Goal: Task Accomplishment & Management: Complete application form

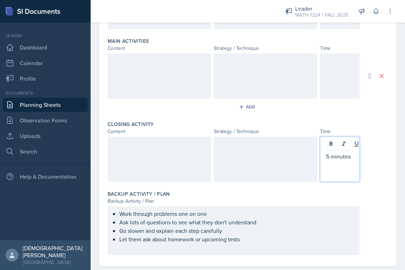
scroll to position [225, 0]
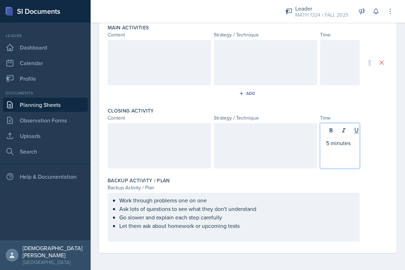
click at [186, 155] on div at bounding box center [159, 145] width 103 height 45
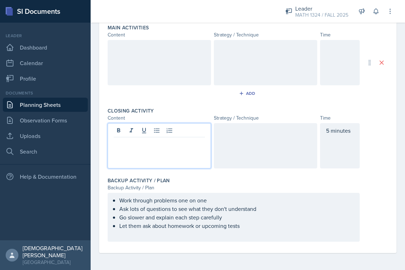
scroll to position [232, 0]
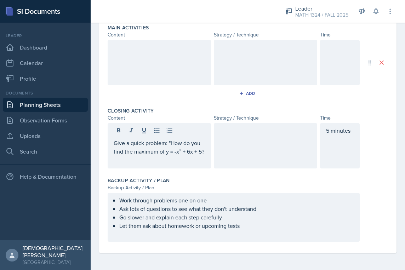
click at [262, 144] on div at bounding box center [265, 145] width 103 height 45
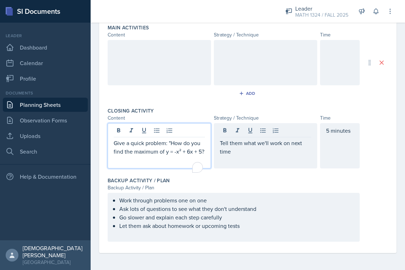
click at [174, 150] on p "Give a quick problem: "How do you find the maximum of y = -x² + 6x + 5?" at bounding box center [159, 147] width 91 height 17
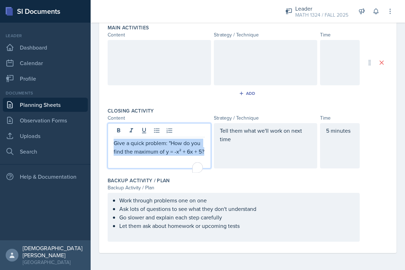
drag, startPoint x: 145, startPoint y: 155, endPoint x: 109, endPoint y: 139, distance: 39.4
click at [109, 139] on div "Give a quick problem: "How do you find the maximum of y = -x² + 6x + 5?" at bounding box center [159, 145] width 103 height 45
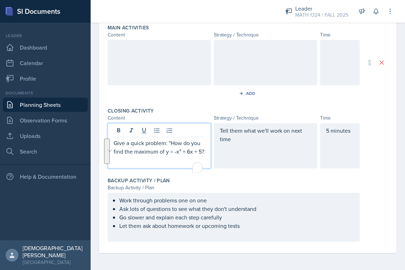
click at [136, 153] on p "Give a quick problem: "How do you find the maximum of y = -x² + 6x + 5?" at bounding box center [159, 147] width 91 height 17
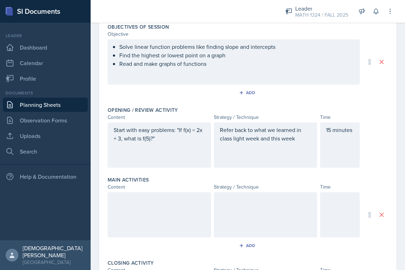
scroll to position [79, 0]
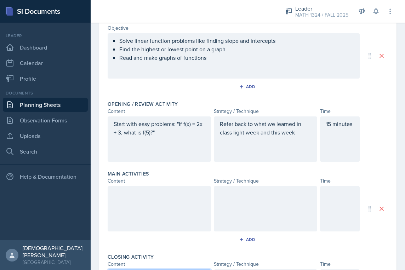
click at [179, 138] on div "Start with easy problems: "If f(x) = 2x + 3, what is f(5)?"" at bounding box center [159, 132] width 91 height 25
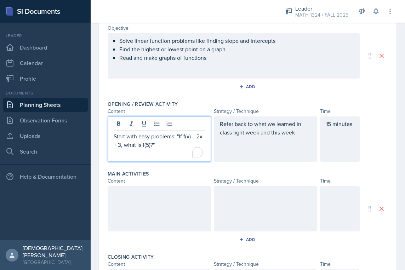
click at [169, 143] on p "Start with easy problems: "If f(x) = 2x + 3, what is f(5)?"" at bounding box center [159, 140] width 91 height 17
click at [179, 137] on p "Start with easy problems: "If f(x) = 2x + 3, what is f(5)?" at bounding box center [159, 140] width 91 height 17
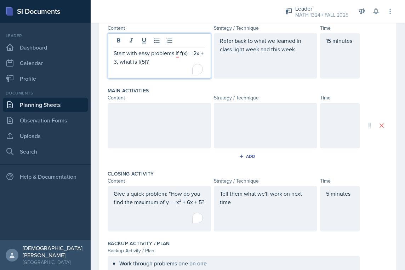
scroll to position [172, 0]
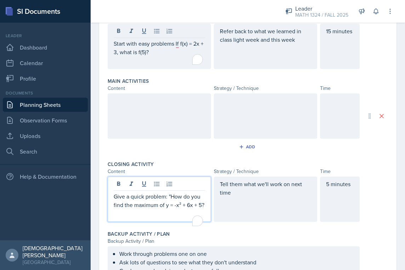
click at [170, 186] on div "Give a quick problem: "How do you find the maximum of y = -x² + 6x + 5?" at bounding box center [159, 198] width 103 height 45
click at [177, 31] on div "Start with easy problems If f(x) = 2x + 3, what is f(5)?" at bounding box center [159, 46] width 103 height 45
click at [156, 202] on p "Give a quick problem how do you find the maximum of y = -x² + 6x + 5?" at bounding box center [159, 200] width 91 height 17
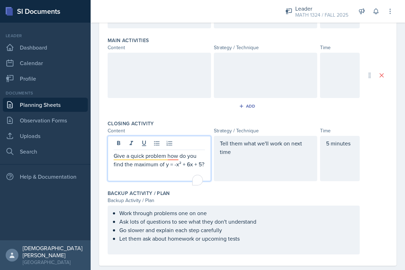
scroll to position [225, 0]
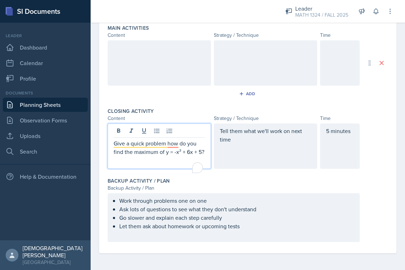
click at [183, 76] on div at bounding box center [159, 62] width 103 height 45
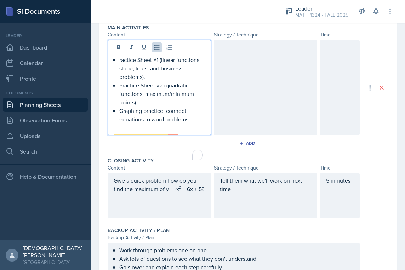
scroll to position [237, 0]
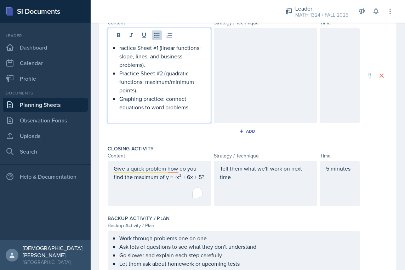
click at [118, 50] on div "ractice Sheet #1 (linear functions: slope, lines, and business problems). Pract…" at bounding box center [159, 81] width 91 height 76
click at [143, 48] on p "Practice Sheet #1 (linear functions: slope, lines, and business problems)." at bounding box center [162, 55] width 86 height 25
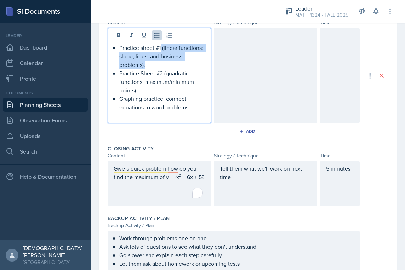
drag, startPoint x: 173, startPoint y: 67, endPoint x: 161, endPoint y: 49, distance: 21.3
click at [161, 49] on p "Practice sheet #1 (linear functions: slope, lines, and business problems)." at bounding box center [162, 55] width 86 height 25
click at [167, 89] on p "Practice Sheet #2 (quadratic functions: maximum/minimum points)." at bounding box center [162, 81] width 86 height 25
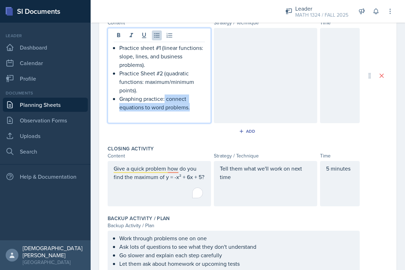
drag, startPoint x: 192, startPoint y: 108, endPoint x: 164, endPoint y: 99, distance: 28.6
click at [164, 99] on p "Graphing practice: connect equations to word problems." at bounding box center [162, 102] width 86 height 17
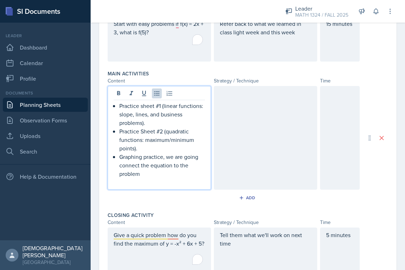
scroll to position [192, 0]
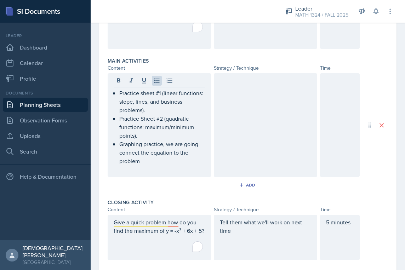
click at [253, 146] on div at bounding box center [265, 125] width 103 height 104
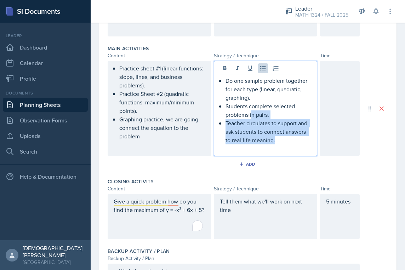
drag, startPoint x: 275, startPoint y: 142, endPoint x: 249, endPoint y: 114, distance: 38.8
click at [249, 114] on ul "Do one sample problem together for each type (linear, quadratic, graphing). Stu…" at bounding box center [268, 110] width 86 height 68
click at [264, 138] on p "Teacher circulates to support and ask students to connect answers to real-life …" at bounding box center [268, 131] width 86 height 25
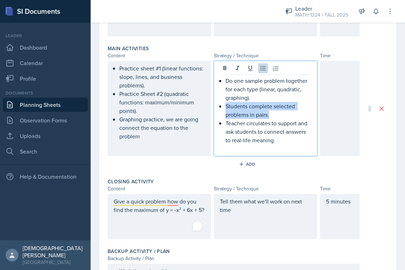
drag, startPoint x: 270, startPoint y: 117, endPoint x: 215, endPoint y: 109, distance: 55.2
click at [215, 109] on div "Do one sample problem together for each type (linear, quadratic, graphing). Stu…" at bounding box center [265, 108] width 103 height 95
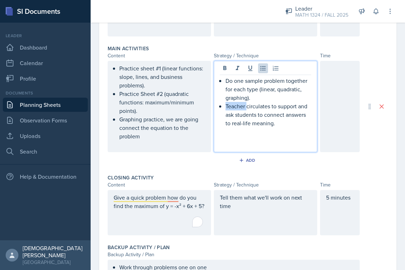
drag, startPoint x: 244, startPoint y: 108, endPoint x: 224, endPoint y: 107, distance: 20.5
click at [225, 107] on p "Teacher circulates to support and ask students to connect answers to real-life …" at bounding box center [268, 114] width 86 height 25
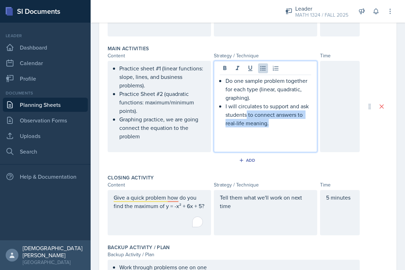
drag, startPoint x: 277, startPoint y: 126, endPoint x: 254, endPoint y: 112, distance: 27.5
click at [254, 112] on p "I will circulates to support and ask students to connect answers to real-life m…" at bounding box center [268, 114] width 86 height 25
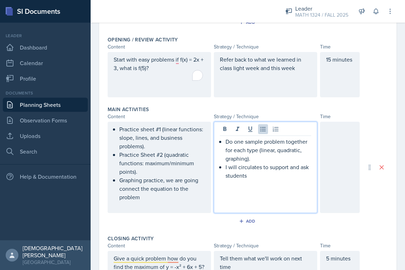
click at [341, 168] on div at bounding box center [340, 167] width 40 height 91
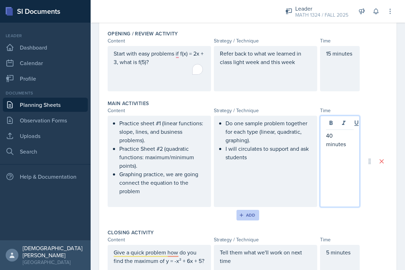
scroll to position [0, 0]
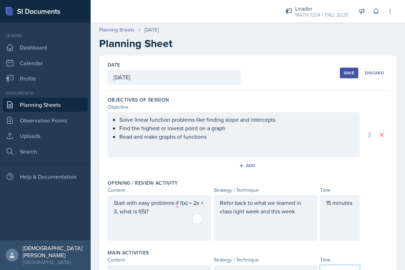
click at [345, 75] on div "Save" at bounding box center [348, 73] width 11 height 6
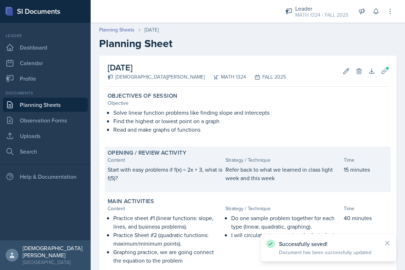
scroll to position [164, 0]
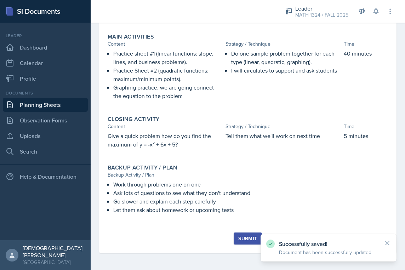
click at [242, 242] on button "Submit" at bounding box center [247, 238] width 28 height 12
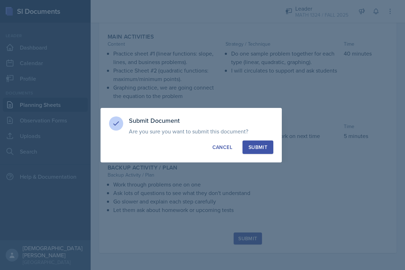
click at [255, 152] on button "Submit" at bounding box center [257, 146] width 31 height 13
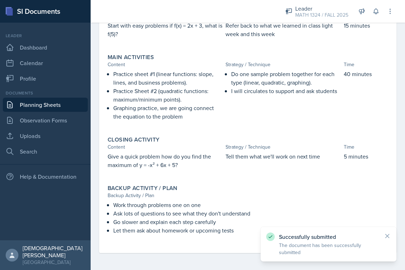
click at [63, 107] on link "Planning Sheets" at bounding box center [45, 105] width 85 height 14
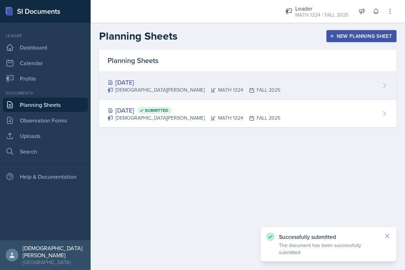
click at [232, 90] on div "[DATE] [DEMOGRAPHIC_DATA][PERSON_NAME] MATH 1324 FALL 2025" at bounding box center [247, 86] width 297 height 28
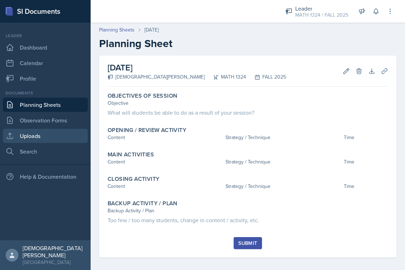
click at [53, 140] on link "Uploads" at bounding box center [45, 136] width 85 height 14
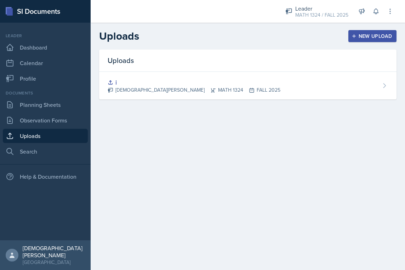
click at [370, 36] on div "New Upload" at bounding box center [372, 36] width 39 height 6
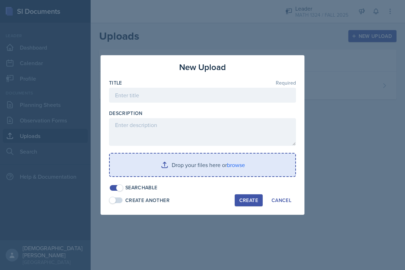
click at [171, 170] on input "file" at bounding box center [202, 164] width 185 height 23
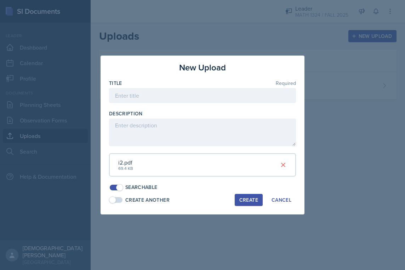
click at [246, 199] on div "Create" at bounding box center [248, 200] width 19 height 6
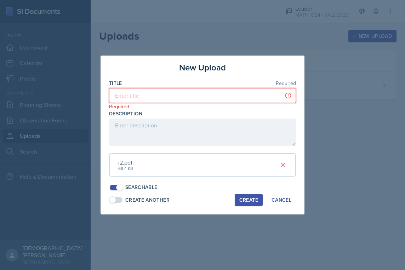
click at [210, 93] on input at bounding box center [202, 95] width 187 height 15
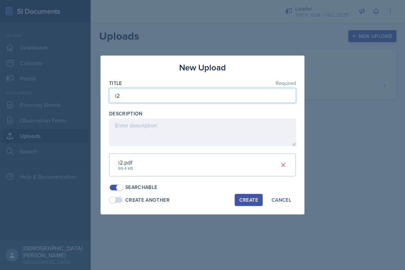
type input "i2"
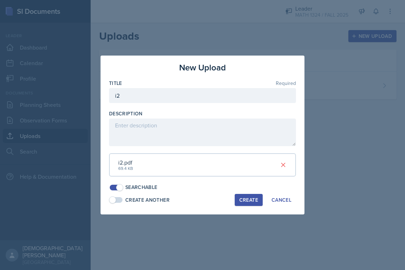
click at [248, 203] on div "Create" at bounding box center [248, 200] width 19 height 6
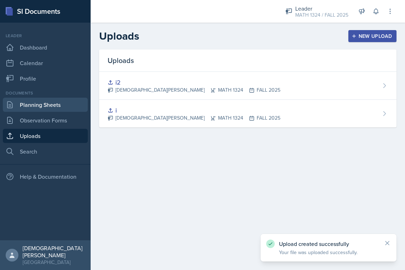
click at [60, 104] on link "Planning Sheets" at bounding box center [45, 105] width 85 height 14
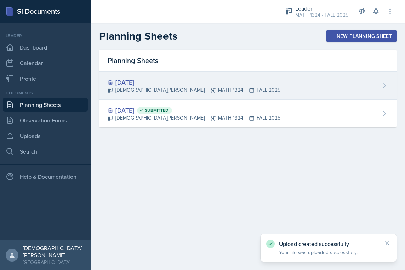
click at [232, 82] on div "[DATE] [DEMOGRAPHIC_DATA][PERSON_NAME] MATH 1324 FALL 2025" at bounding box center [247, 86] width 297 height 28
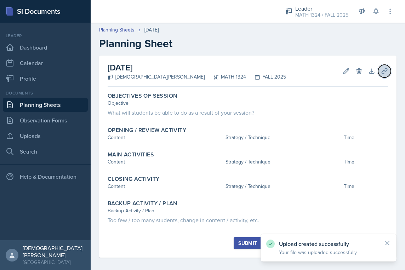
click at [383, 71] on button "Uploads" at bounding box center [384, 71] width 13 height 13
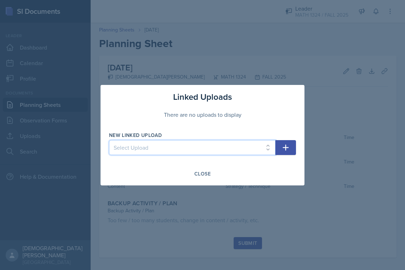
click at [231, 150] on select "Select Upload i i2" at bounding box center [192, 147] width 166 height 15
select select "d4dbcb6f-24c7-49a8-9fa8-feeb0ce9abb3"
click at [109, 140] on select "Select Upload i i2" at bounding box center [192, 147] width 166 height 15
click at [279, 151] on button "button" at bounding box center [285, 147] width 21 height 15
select select
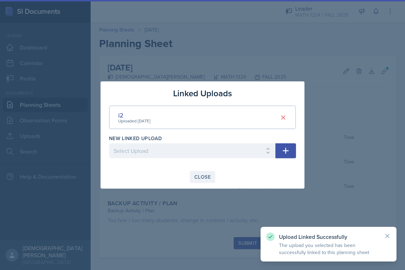
click at [205, 180] on div "Close" at bounding box center [202, 177] width 16 height 6
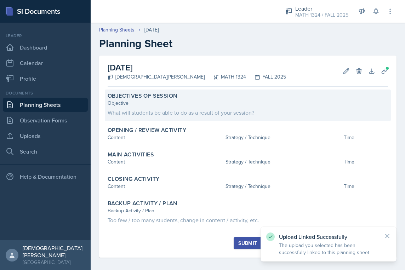
click at [304, 111] on div "What will students be able to do as a result of your session?" at bounding box center [248, 112] width 280 height 8
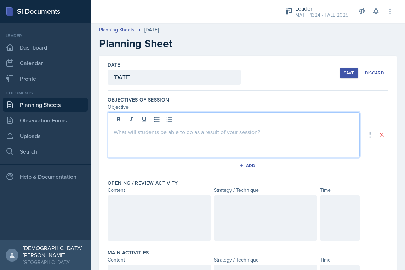
click at [213, 120] on div at bounding box center [234, 134] width 252 height 45
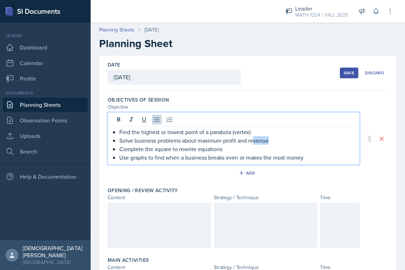
drag, startPoint x: 276, startPoint y: 142, endPoint x: 254, endPoint y: 141, distance: 22.7
click at [254, 141] on p "Solve business problems about maximum profit and revenue" at bounding box center [236, 140] width 234 height 8
click at [321, 160] on p "Use graphs to find when a business breaks even or makes the most money" at bounding box center [236, 157] width 234 height 8
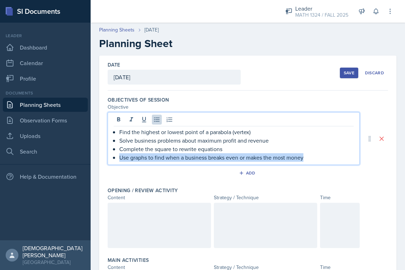
drag, startPoint x: 311, startPoint y: 158, endPoint x: 119, endPoint y: 156, distance: 191.7
click at [119, 156] on p "Use graphs to find when a business breaks even or makes the most money" at bounding box center [236, 157] width 234 height 8
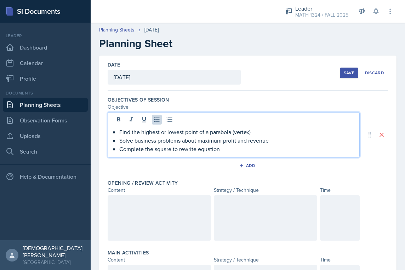
click at [353, 73] on div "Save" at bounding box center [348, 73] width 11 height 6
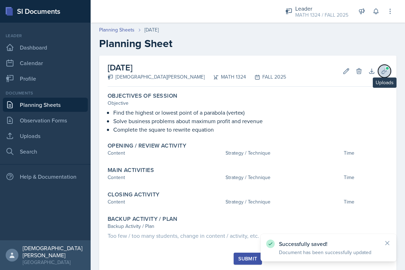
click at [381, 72] on icon at bounding box center [384, 71] width 7 height 7
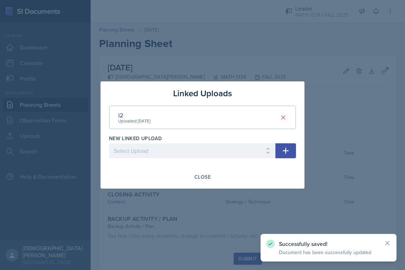
click at [372, 93] on div at bounding box center [202, 135] width 405 height 270
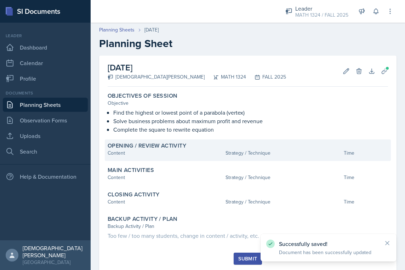
click at [297, 149] on div "Opening / Review Activity" at bounding box center [248, 145] width 280 height 7
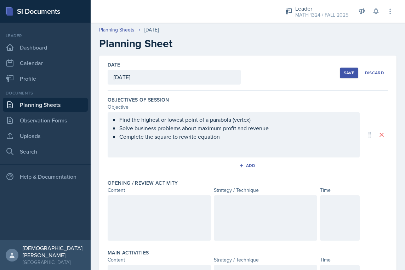
click at [47, 111] on link "Planning Sheets" at bounding box center [45, 105] width 85 height 14
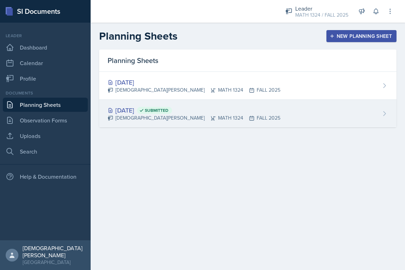
click at [164, 114] on div "[DATE] Submitted" at bounding box center [194, 110] width 173 height 10
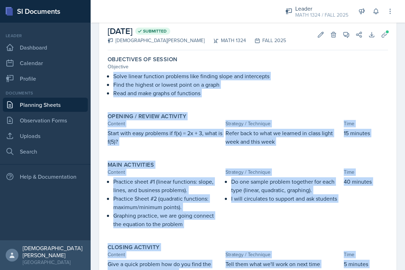
scroll to position [144, 0]
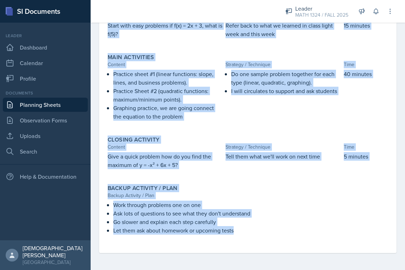
drag, startPoint x: 106, startPoint y: 71, endPoint x: 261, endPoint y: 232, distance: 223.4
click at [261, 232] on div "Objectives of Session Objective Solve linear function problems like finding slo…" at bounding box center [248, 99] width 280 height 307
copy div "Lorem ipsumd sitametc adipisci elit seddoei tempo inc utlaboreet Dolo mag aliqu…"
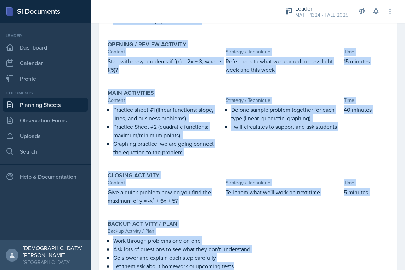
scroll to position [105, 0]
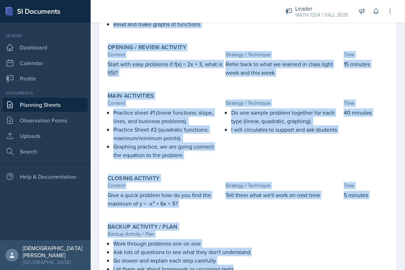
click at [55, 106] on link "Planning Sheets" at bounding box center [45, 105] width 85 height 14
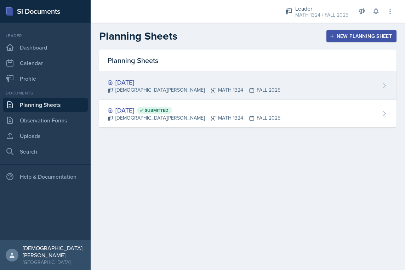
click at [215, 92] on div "[DATE] [DEMOGRAPHIC_DATA][PERSON_NAME] MATH 1324 FALL 2025" at bounding box center [247, 86] width 297 height 28
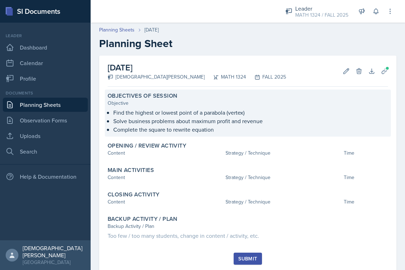
click at [251, 122] on p "Solve business problems about maximum profit and revenue" at bounding box center [250, 121] width 274 height 8
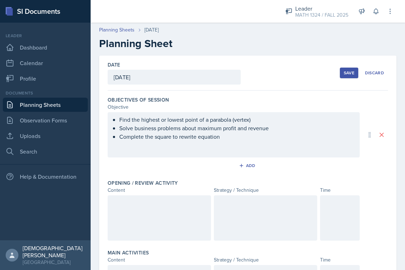
click at [181, 214] on div at bounding box center [159, 217] width 103 height 45
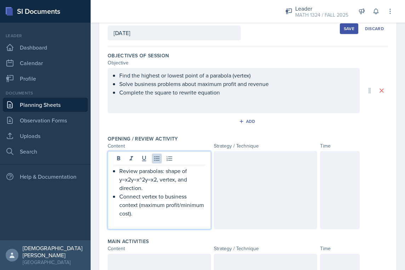
scroll to position [61, 0]
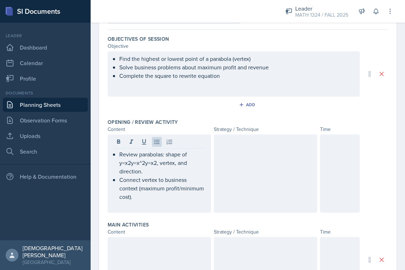
click at [293, 180] on div at bounding box center [265, 173] width 103 height 78
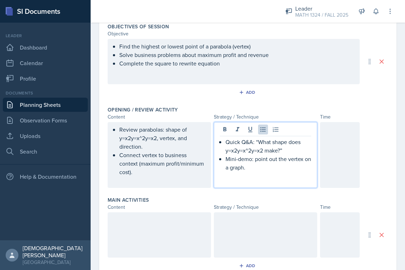
click at [348, 164] on div at bounding box center [340, 155] width 40 height 66
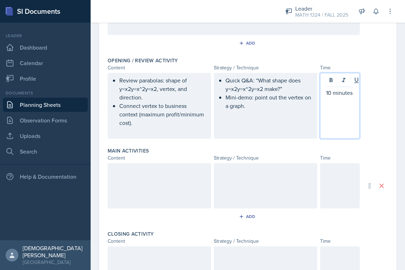
scroll to position [229, 0]
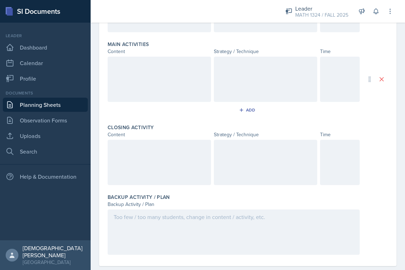
click at [330, 97] on div at bounding box center [340, 79] width 40 height 45
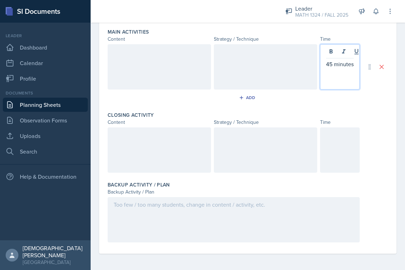
click at [331, 162] on div at bounding box center [340, 149] width 40 height 45
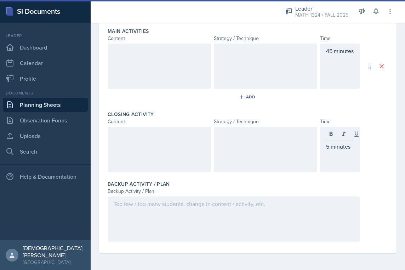
click at [184, 86] on div at bounding box center [159, 65] width 103 height 45
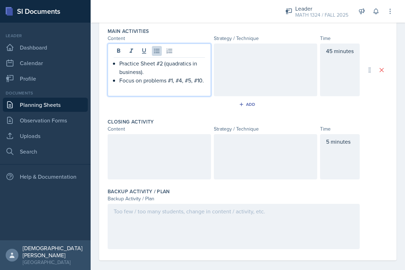
scroll to position [249, 0]
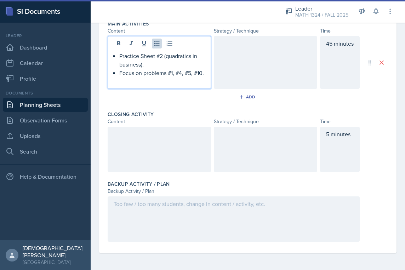
click at [277, 80] on div at bounding box center [265, 62] width 103 height 53
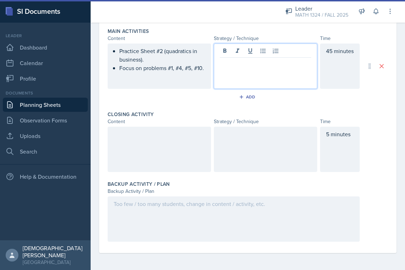
scroll to position [254, 0]
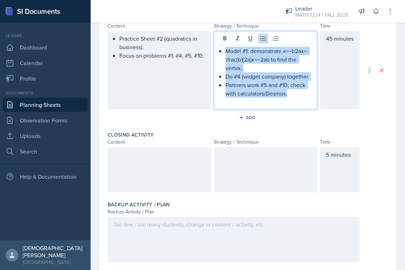
drag, startPoint x: 294, startPoint y: 95, endPoint x: 195, endPoint y: 44, distance: 110.7
click at [195, 44] on div "Practice Sheet #2 (quadratics in business). Focus on problems #1, #4, #5, #10. …" at bounding box center [234, 70] width 252 height 78
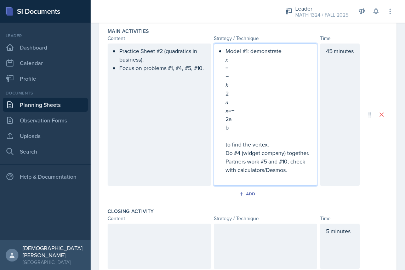
drag, startPoint x: 296, startPoint y: 173, endPoint x: 217, endPoint y: 1, distance: 189.1
click at [283, 163] on p "Partners work #5 and #10; check with calculators/Desmos." at bounding box center [268, 165] width 86 height 17
click at [232, 71] on p "=" at bounding box center [268, 68] width 86 height 8
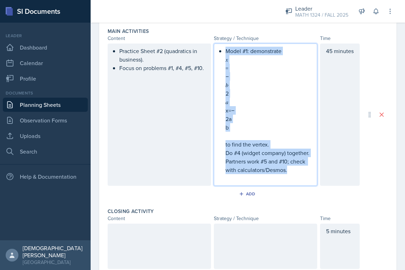
drag, startPoint x: 290, startPoint y: 169, endPoint x: 220, endPoint y: 49, distance: 139.6
click at [225, 48] on li "Model #1: demonstrate 𝑥 = − 𝑏 2 𝑎 x=− 2a b ​ to find the vertex. Do #4 (widget …" at bounding box center [268, 110] width 86 height 127
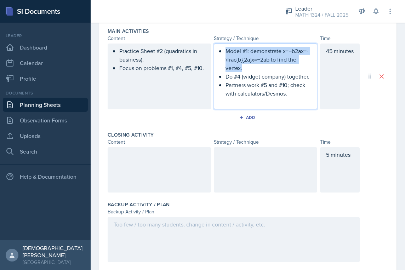
drag, startPoint x: 253, startPoint y: 68, endPoint x: 221, endPoint y: 46, distance: 39.4
click at [221, 46] on div "Model #1: demonstrate x=−b2ax=-\frac{b}{2a}x=−2ab​ to find the vertex. Do #4 (w…" at bounding box center [265, 76] width 103 height 66
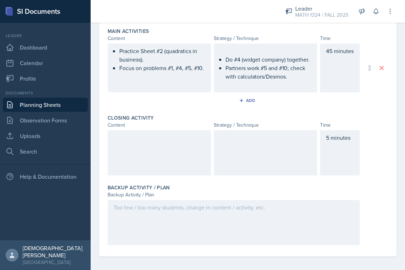
click at [186, 150] on div at bounding box center [159, 152] width 103 height 45
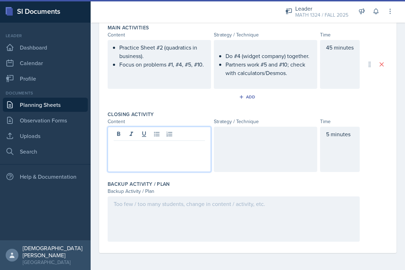
scroll to position [254, 0]
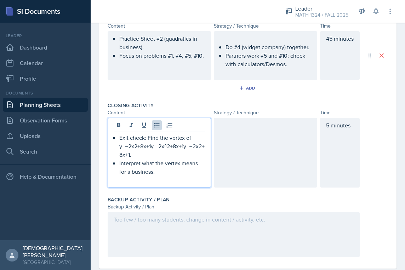
click at [255, 150] on div at bounding box center [265, 153] width 103 height 70
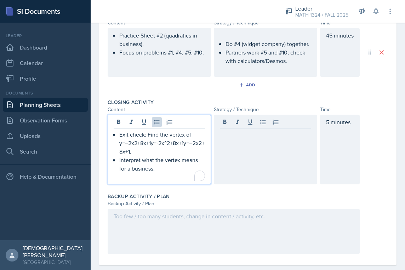
scroll to position [267, 0]
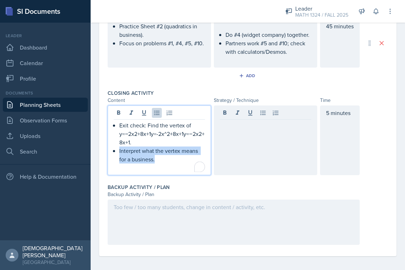
drag, startPoint x: 168, startPoint y: 158, endPoint x: 115, endPoint y: 154, distance: 53.2
click at [119, 154] on li "Interpret what the vertex means for a business." at bounding box center [162, 154] width 86 height 17
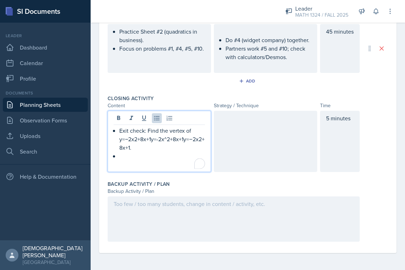
scroll to position [261, 0]
click at [238, 184] on div "Backup Activity / Plan" at bounding box center [248, 183] width 280 height 7
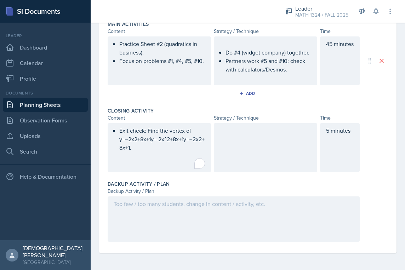
scroll to position [249, 0]
click at [240, 136] on div at bounding box center [265, 147] width 103 height 49
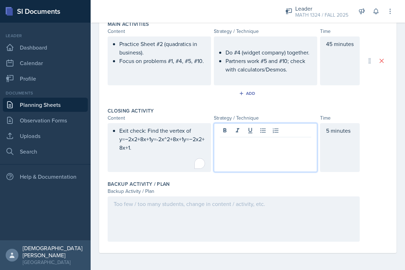
paste div
click at [327, 132] on div "5 minutes" at bounding box center [340, 147] width 40 height 49
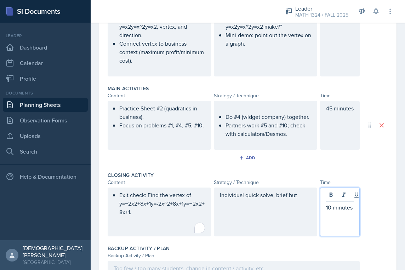
click at [331, 111] on p "45 minutes" at bounding box center [340, 108] width 28 height 8
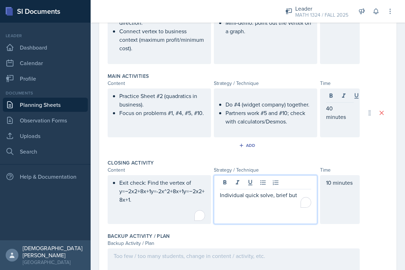
click at [292, 192] on div "Individual quick solve, brief but" at bounding box center [265, 199] width 91 height 17
click at [298, 196] on html "SI Documents Leader Dashboard Calendar Profile Documents Planning Sheets Observ…" at bounding box center [202, 139] width 405 height 279
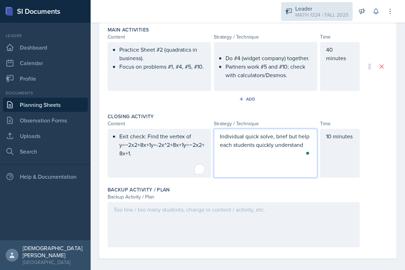
scroll to position [249, 0]
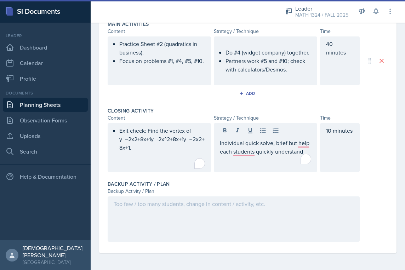
click at [232, 233] on div at bounding box center [234, 218] width 252 height 45
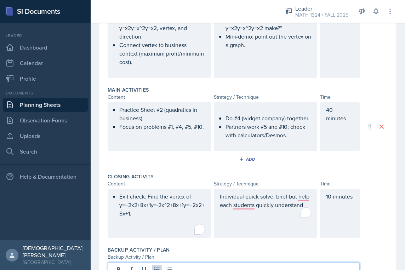
scroll to position [0, 0]
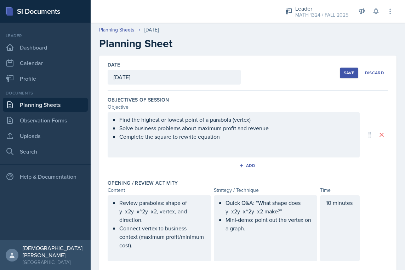
click at [346, 75] on div "Save" at bounding box center [348, 73] width 11 height 6
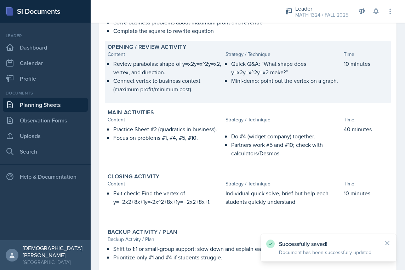
scroll to position [146, 0]
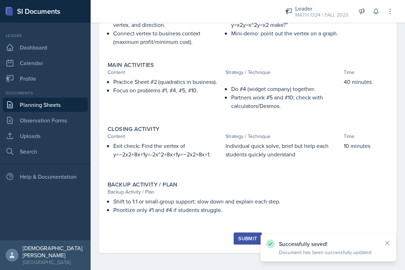
click at [246, 240] on div "Submit" at bounding box center [247, 239] width 19 height 6
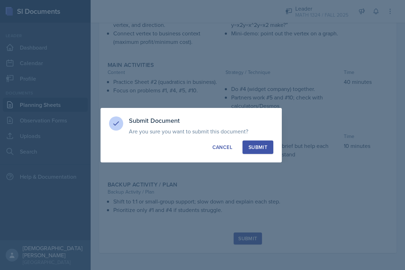
click at [259, 146] on div "Submit" at bounding box center [257, 147] width 19 height 7
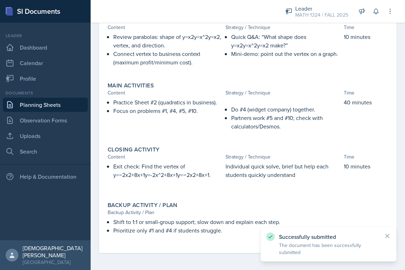
click at [56, 108] on link "Planning Sheets" at bounding box center [45, 105] width 85 height 14
